Goal: Task Accomplishment & Management: Complete application form

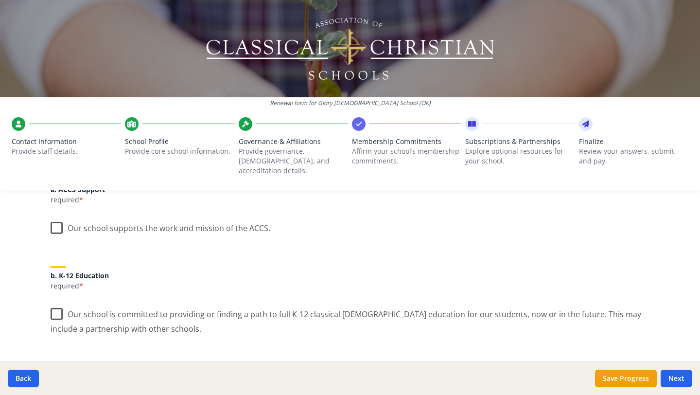
scroll to position [149, 0]
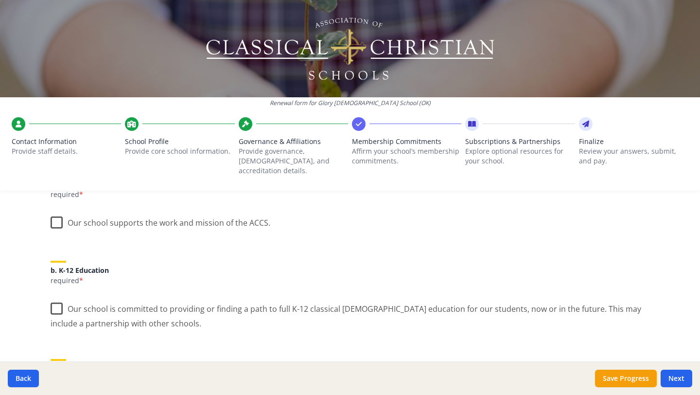
click at [56, 212] on label "Our school supports the work and mission of the ACCS." at bounding box center [161, 220] width 220 height 21
click at [0, 0] on input "Our school supports the work and mission of the ACCS." at bounding box center [0, 0] width 0 height 0
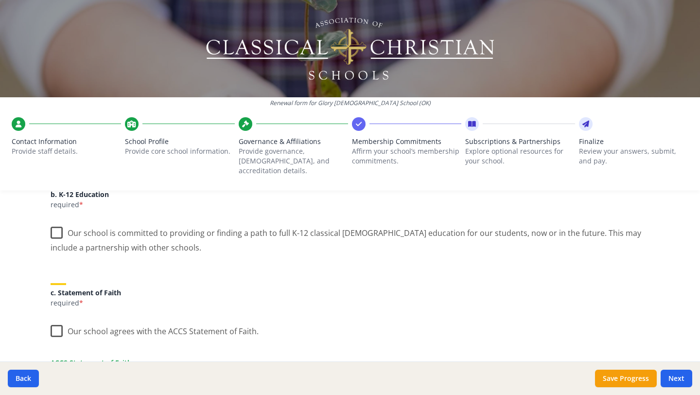
scroll to position [222, 0]
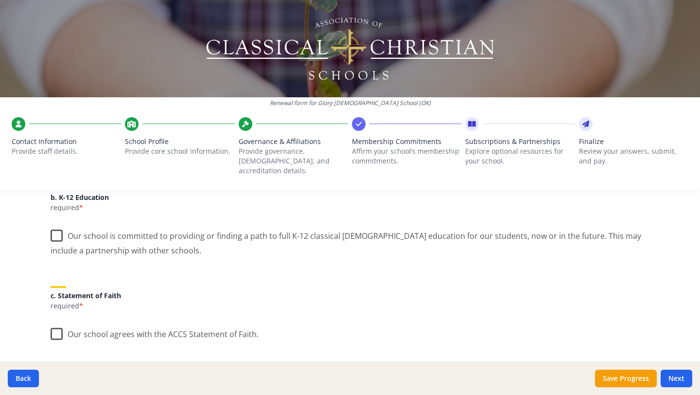
click at [59, 229] on label "Our school is committed to providing or finding a path to full K-12 classical […" at bounding box center [350, 239] width 599 height 33
click at [0, 0] on input "Our school is committed to providing or finding a path to full K-12 classical […" at bounding box center [0, 0] width 0 height 0
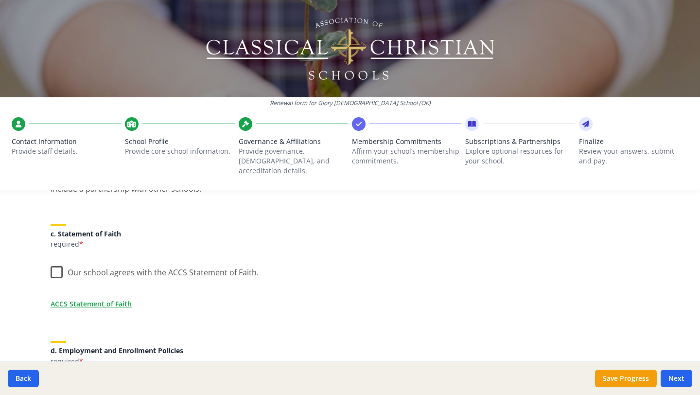
scroll to position [291, 0]
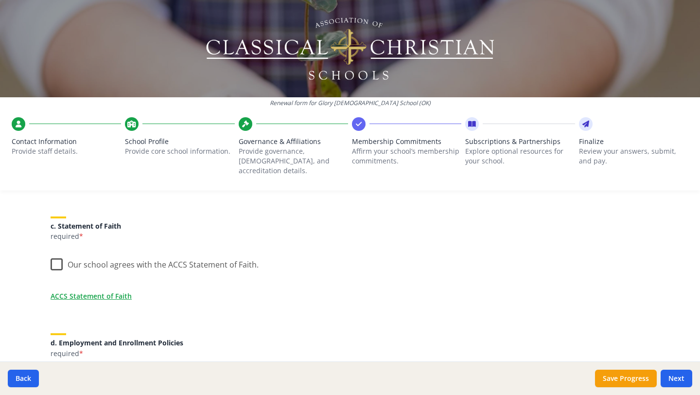
click at [60, 258] on label "Our school agrees with the ACCS Statement of Faith." at bounding box center [155, 262] width 208 height 21
click at [0, 0] on input "Our school agrees with the ACCS Statement of Faith." at bounding box center [0, 0] width 0 height 0
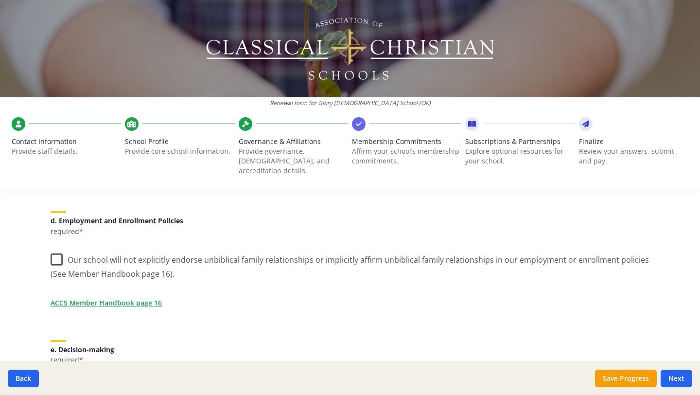
scroll to position [419, 0]
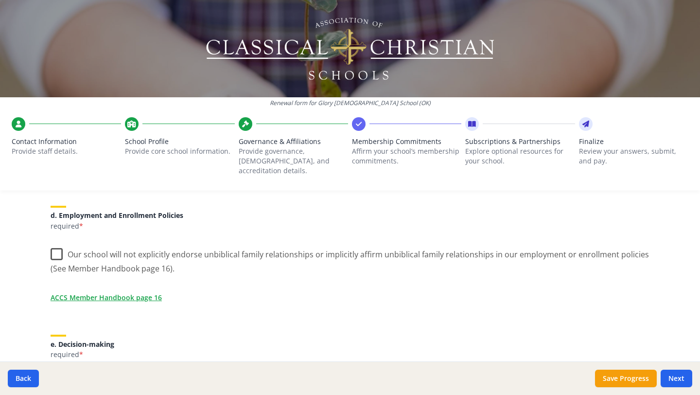
click at [58, 246] on label "Our school will not explicitly endorse unbiblical family relationships or impli…" at bounding box center [350, 258] width 599 height 33
click at [0, 0] on input "Our school will not explicitly endorse unbiblical family relationships or impli…" at bounding box center [0, 0] width 0 height 0
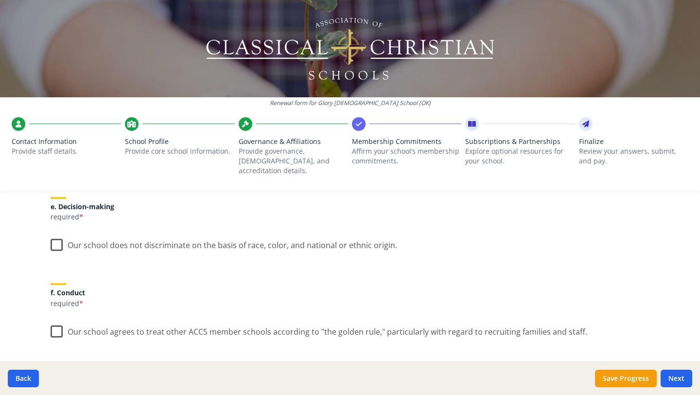
scroll to position [572, 0]
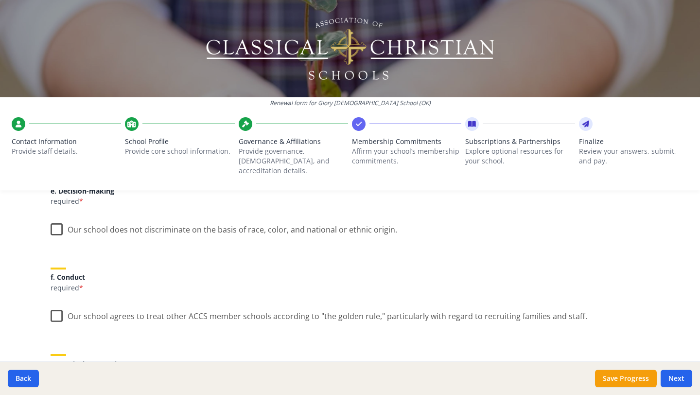
click at [58, 223] on label "Our school does not discriminate on the basis of race, color, and national or e…" at bounding box center [224, 227] width 347 height 21
click at [0, 0] on input "Our school does not discriminate on the basis of race, color, and national or e…" at bounding box center [0, 0] width 0 height 0
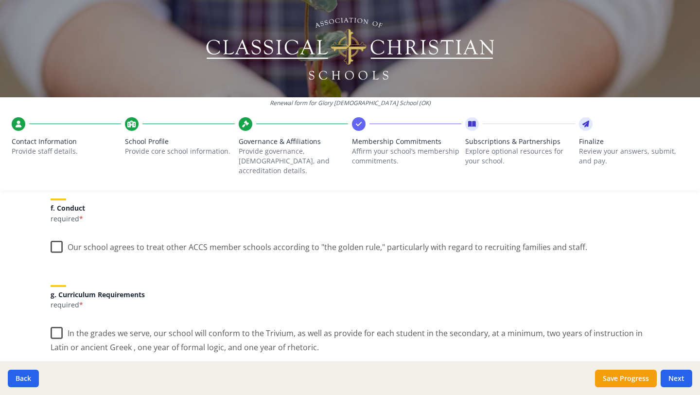
scroll to position [644, 0]
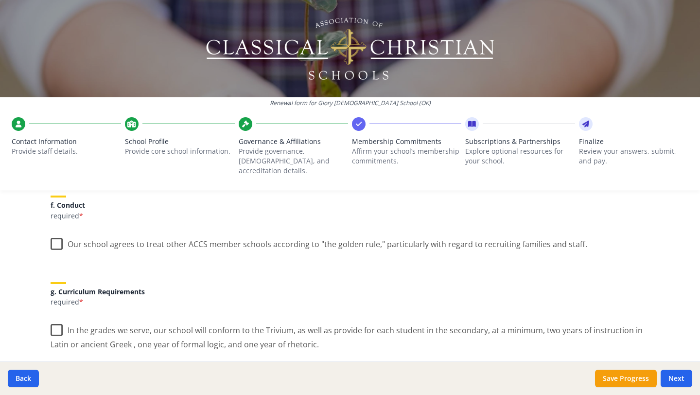
click at [56, 237] on label "Our school agrees to treat other ACCS member schools according to "the golden r…" at bounding box center [319, 241] width 537 height 21
click at [0, 0] on input "Our school agrees to treat other ACCS member schools according to "the golden r…" at bounding box center [0, 0] width 0 height 0
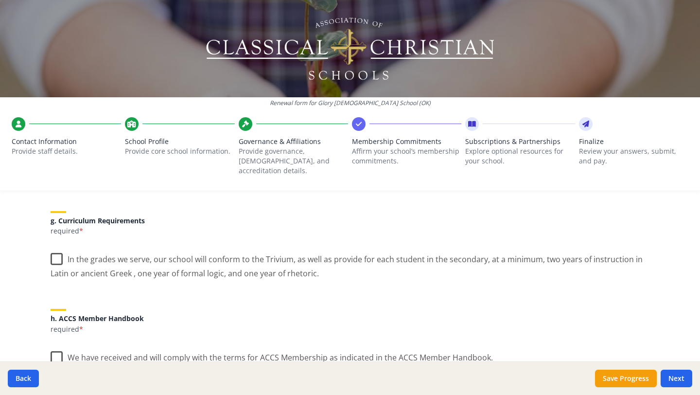
scroll to position [719, 0]
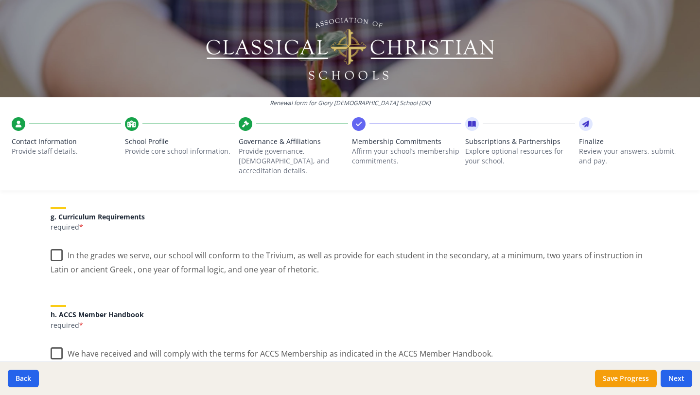
click at [59, 246] on label "In the grades we serve, our school will conform to the Trivium, as well as prov…" at bounding box center [350, 259] width 599 height 33
click at [0, 0] on input "In the grades we serve, our school will conform to the Trivium, as well as prov…" at bounding box center [0, 0] width 0 height 0
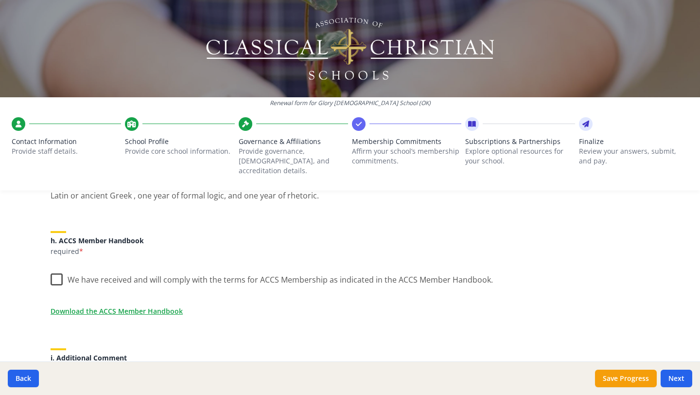
scroll to position [793, 0]
click at [59, 268] on label "We have received and will comply with the terms for ACCS Membership as indicate…" at bounding box center [272, 276] width 442 height 21
click at [0, 0] on input "We have received and will comply with the terms for ACCS Membership as indicate…" at bounding box center [0, 0] width 0 height 0
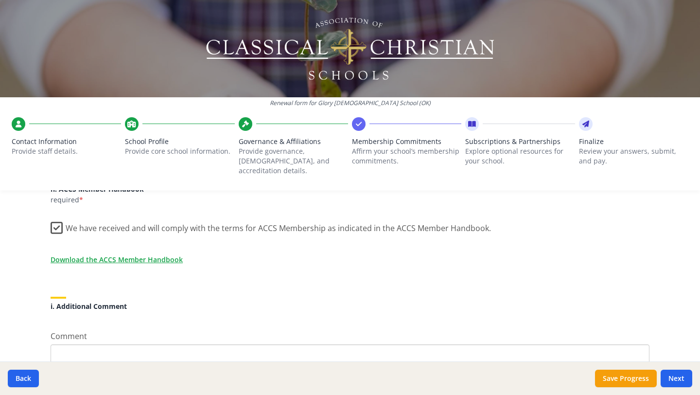
scroll to position [847, 0]
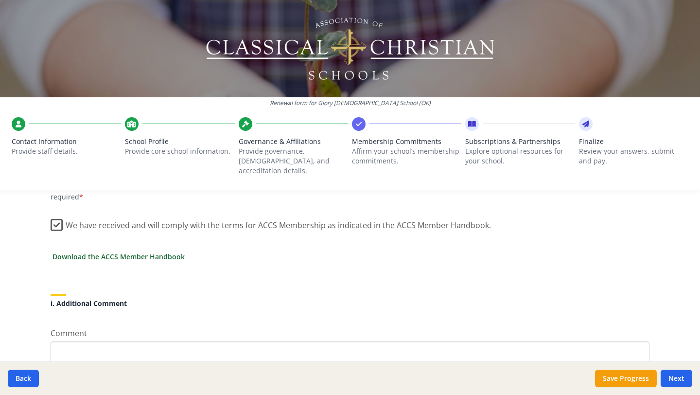
click at [125, 251] on link "Download the ACCS Member Handbook" at bounding box center [119, 256] width 132 height 10
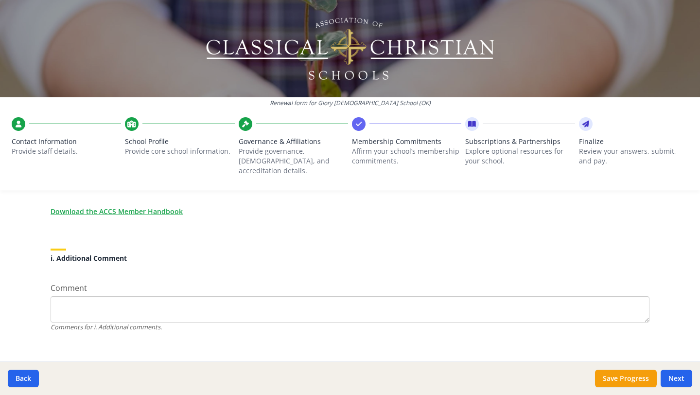
scroll to position [894, 0]
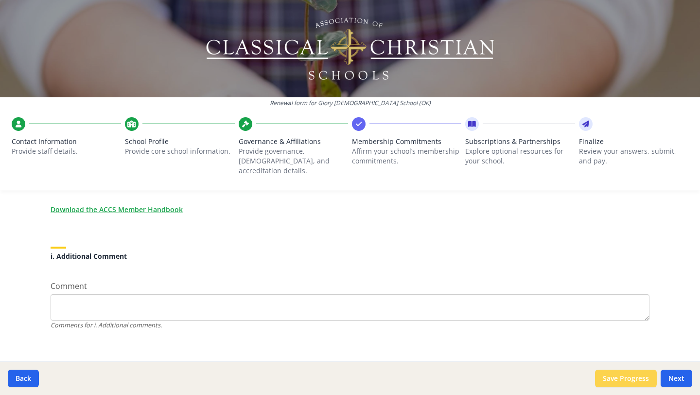
click at [628, 380] on button "Save Progress" at bounding box center [626, 379] width 62 height 18
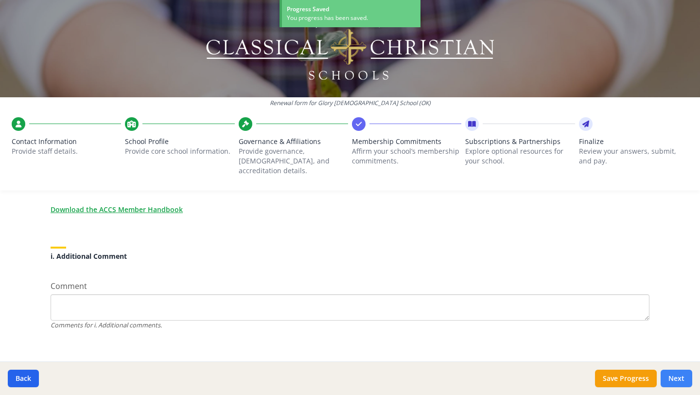
click at [677, 378] on button "Next" at bounding box center [677, 379] width 32 height 18
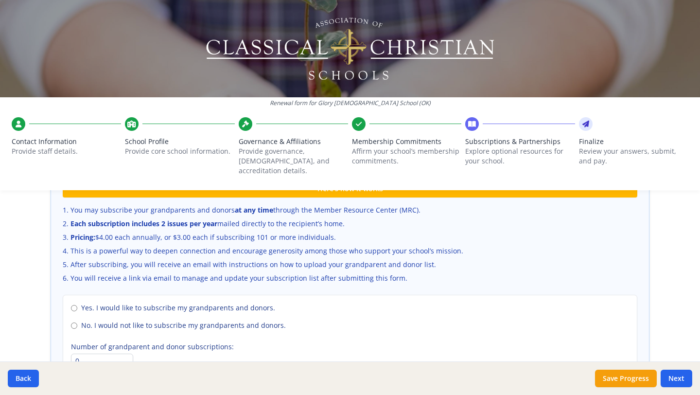
scroll to position [648, 0]
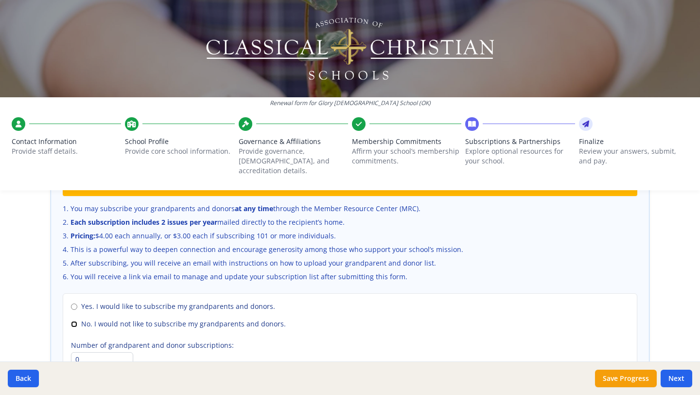
click at [74, 321] on input "No. I would not like to subscribe my grandparents and donors." at bounding box center [74, 324] width 6 height 6
radio input "true"
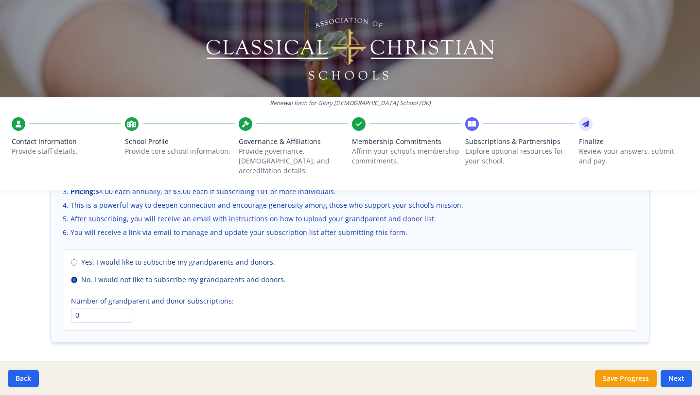
scroll to position [716, 0]
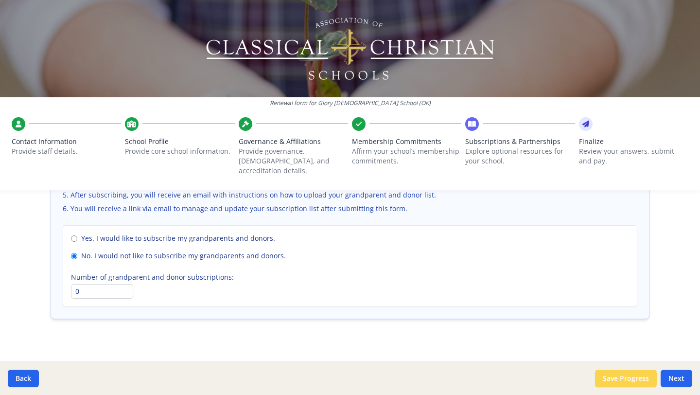
click at [634, 378] on button "Save Progress" at bounding box center [626, 379] width 62 height 18
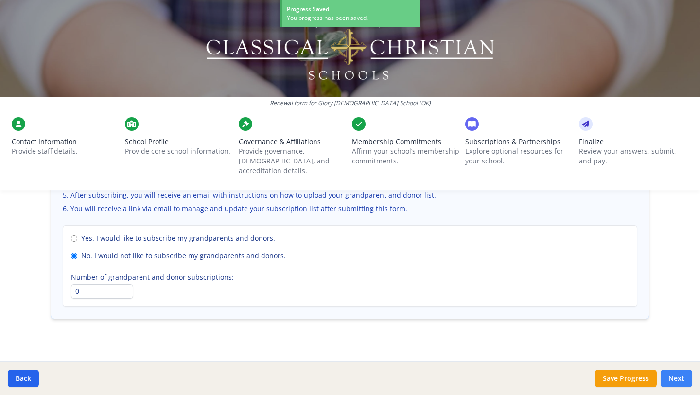
click at [679, 377] on button "Next" at bounding box center [677, 379] width 32 height 18
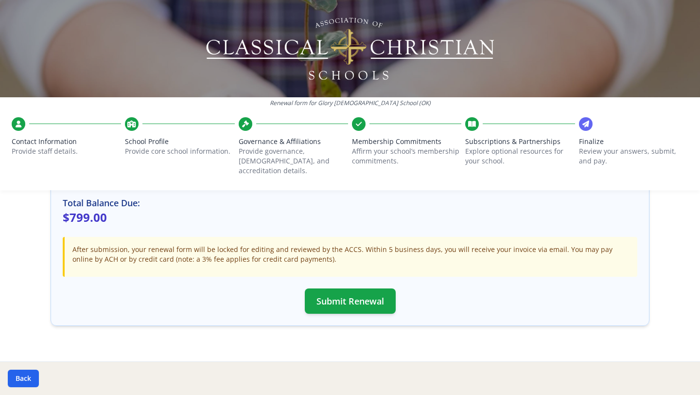
scroll to position [305, 0]
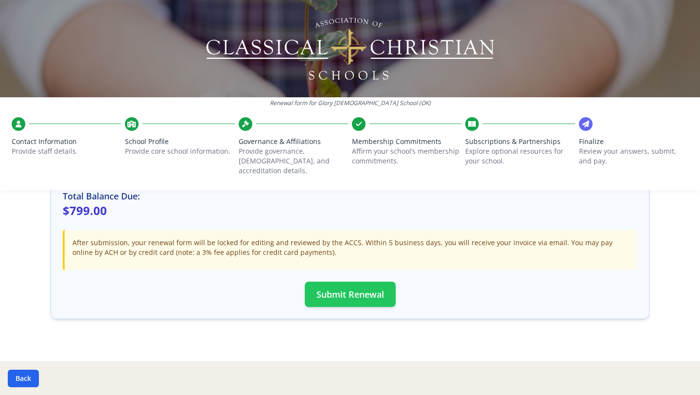
click at [351, 285] on button "Submit Renewal" at bounding box center [350, 294] width 91 height 25
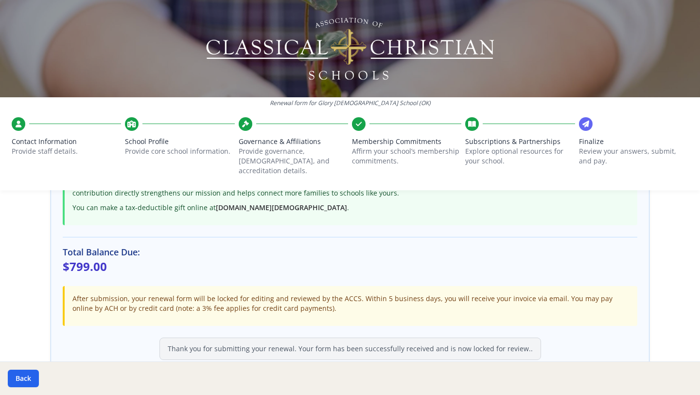
scroll to position [252, 0]
